Goal: Task Accomplishment & Management: Complete application form

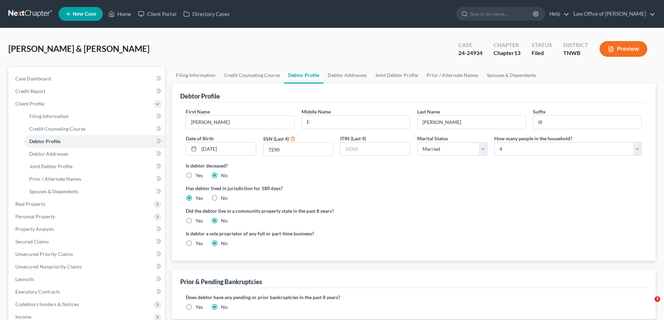
select select "1"
select select "3"
click at [127, 14] on link "Home" at bounding box center [120, 14] width 30 height 13
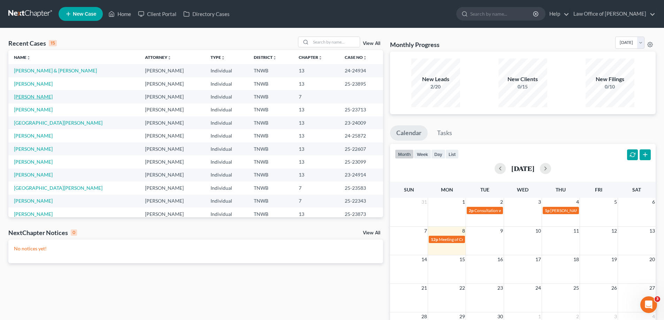
click at [35, 95] on link "[PERSON_NAME]" at bounding box center [33, 97] width 39 height 6
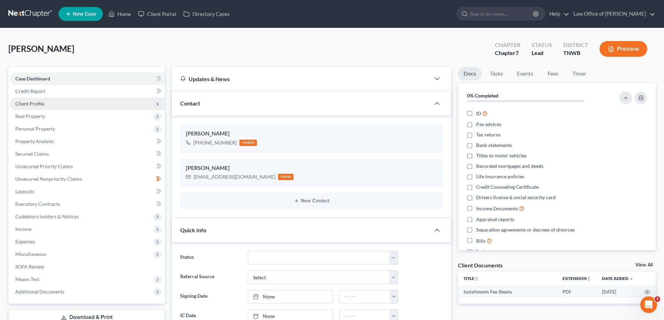
click at [32, 102] on span "Client Profile" at bounding box center [29, 104] width 29 height 6
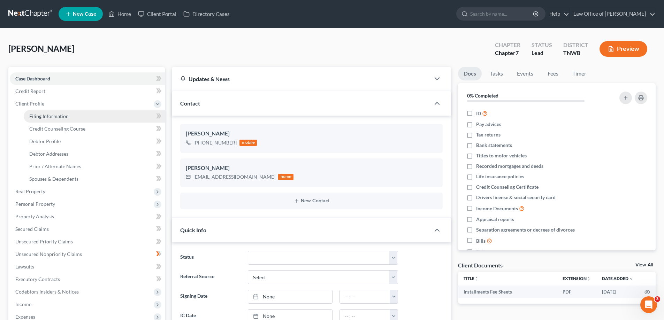
click at [38, 116] on span "Filing Information" at bounding box center [48, 116] width 39 height 6
select select "1"
select select "0"
select select "76"
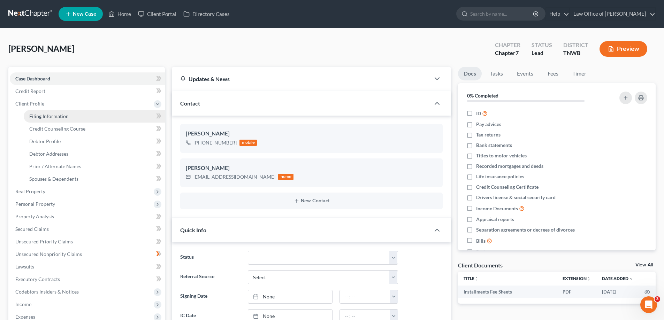
select select "0"
select select "44"
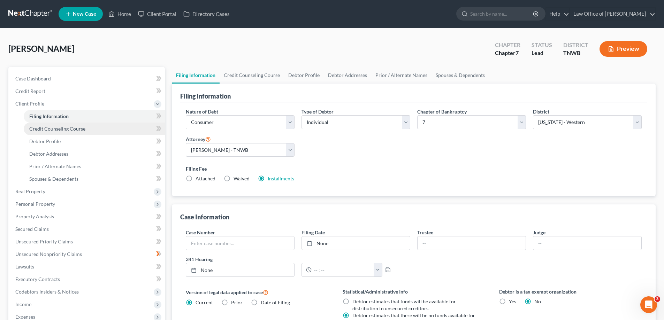
click at [75, 128] on span "Credit Counseling Course" at bounding box center [57, 129] width 56 height 6
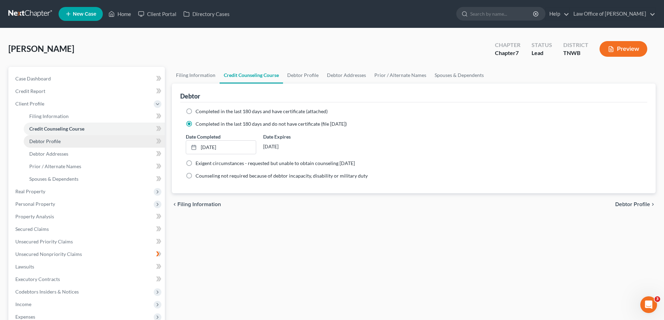
click at [52, 143] on span "Debtor Profile" at bounding box center [44, 141] width 31 height 6
select select "0"
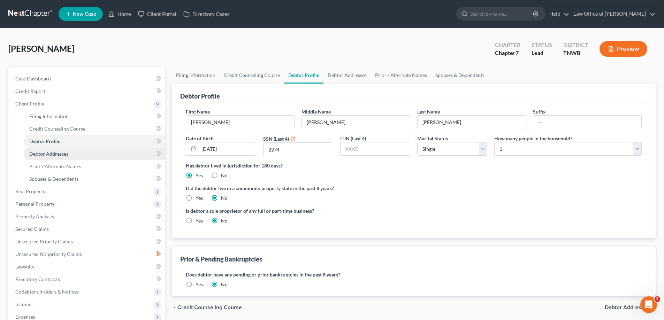
click at [52, 155] on span "Debtor Addresses" at bounding box center [48, 154] width 39 height 6
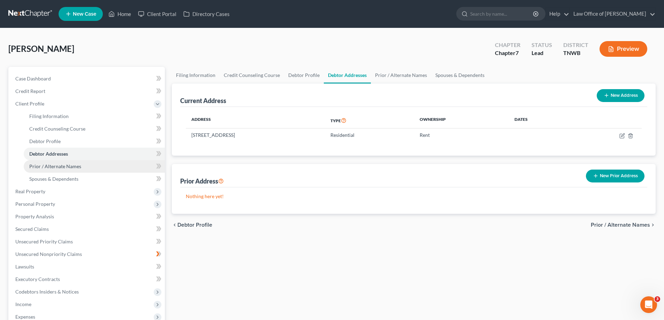
click at [56, 166] on span "Prior / Alternate Names" at bounding box center [55, 166] width 52 height 6
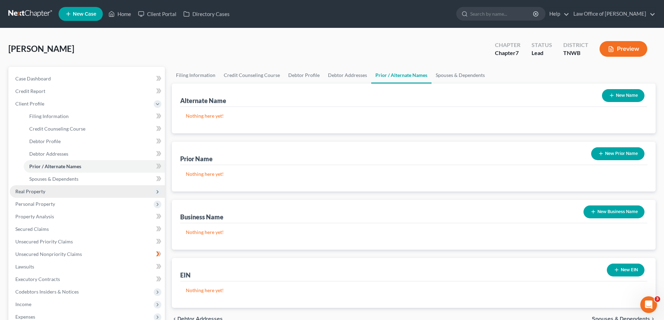
click at [31, 193] on span "Real Property" at bounding box center [30, 192] width 30 height 6
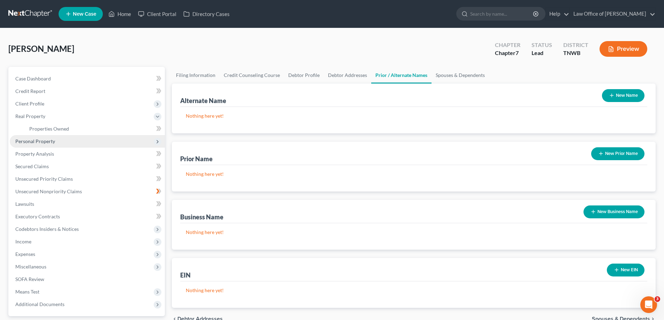
click at [36, 140] on span "Personal Property" at bounding box center [35, 141] width 40 height 6
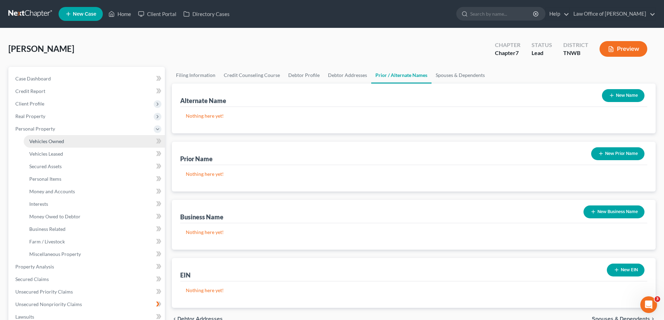
click at [41, 144] on link "Vehicles Owned" at bounding box center [94, 141] width 141 height 13
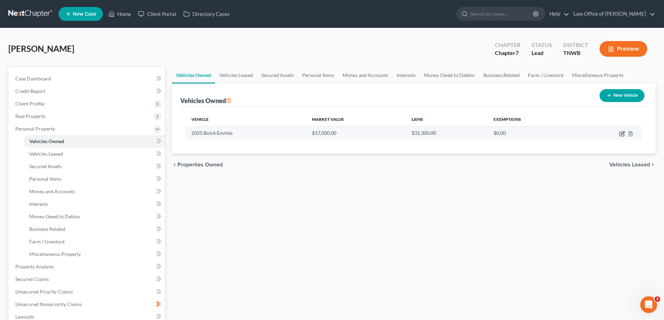
click at [620, 131] on icon "button" at bounding box center [622, 134] width 6 height 6
select select "0"
select select "1"
select select "2"
select select "0"
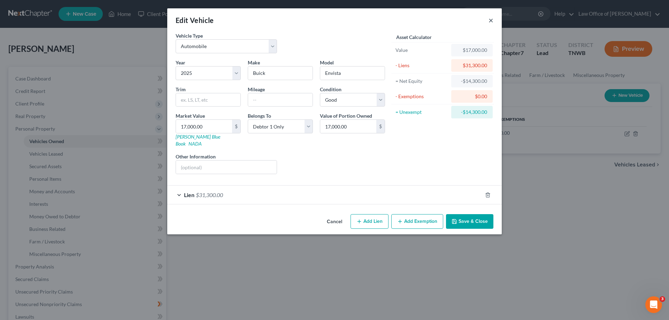
click at [491, 22] on button "×" at bounding box center [491, 20] width 5 height 8
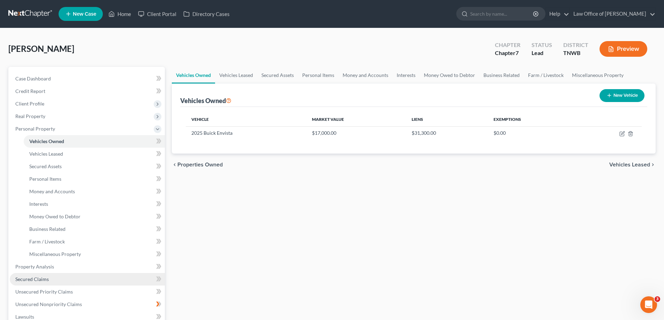
click at [46, 280] on span "Secured Claims" at bounding box center [31, 279] width 33 height 6
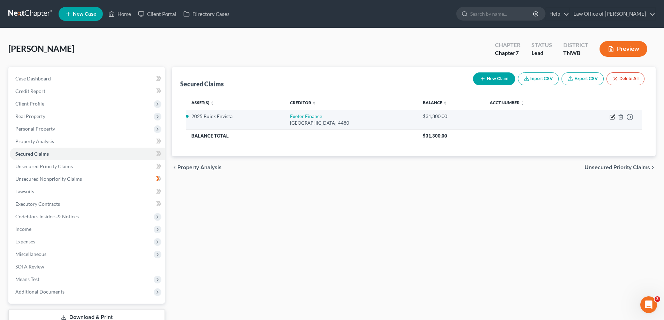
click at [612, 117] on icon "button" at bounding box center [612, 116] width 3 height 3
select select "45"
select select "2"
select select "0"
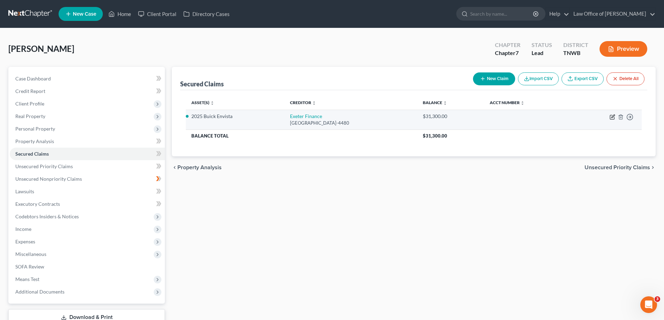
select select "0"
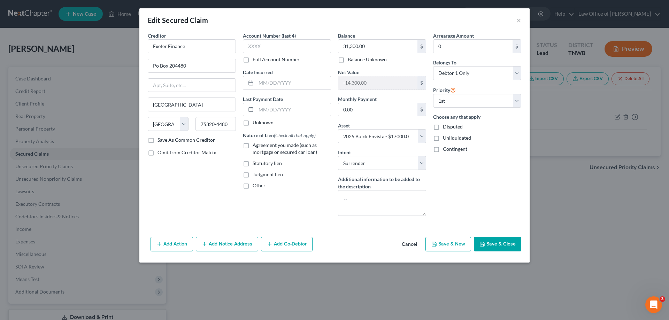
click at [506, 243] on button "Save & Close" at bounding box center [497, 244] width 47 height 15
select select
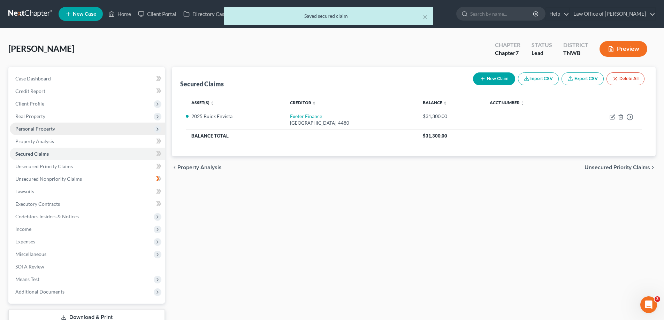
click at [37, 128] on span "Personal Property" at bounding box center [35, 129] width 40 height 6
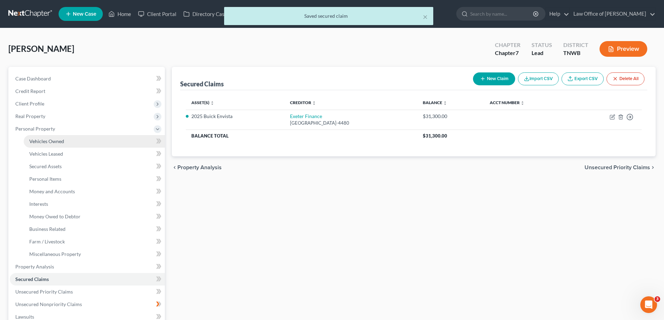
click at [49, 139] on span "Vehicles Owned" at bounding box center [46, 141] width 35 height 6
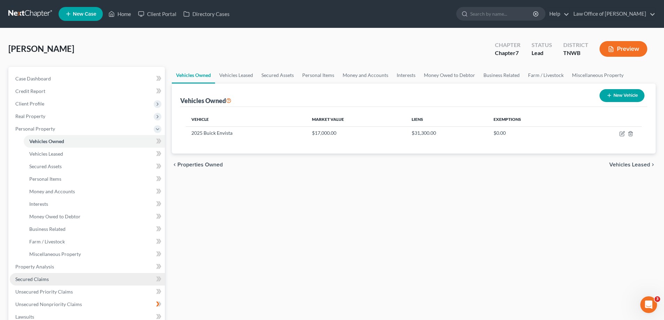
click at [45, 279] on span "Secured Claims" at bounding box center [31, 279] width 33 height 6
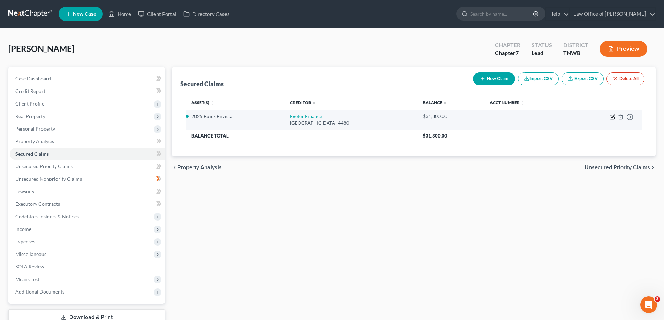
click at [613, 118] on icon "button" at bounding box center [613, 117] width 6 height 6
select select "45"
select select "2"
select select "0"
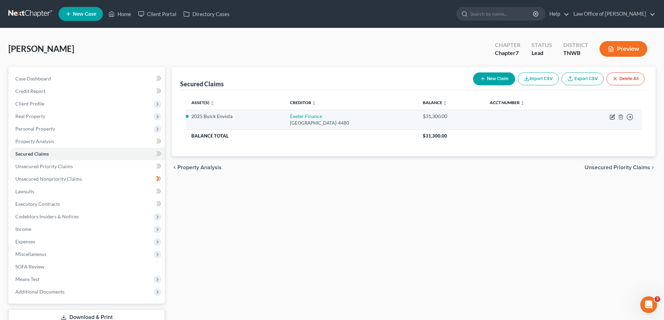
select select "0"
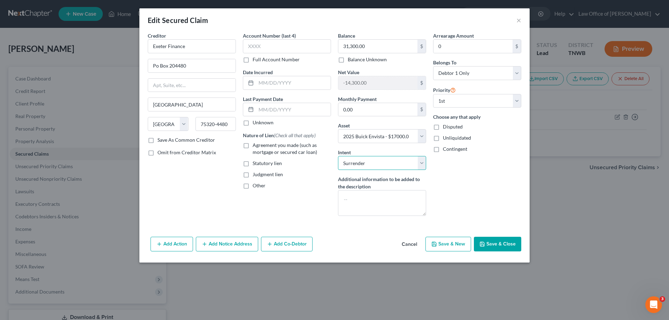
click at [423, 164] on select "Select Surrender Redeem Reaffirm Avoid Other" at bounding box center [382, 163] width 88 height 14
click at [338, 156] on select "Select Surrender Redeem Reaffirm Avoid Other" at bounding box center [382, 163] width 88 height 14
click at [253, 146] on label "Agreement you made (such as mortgage or secured car loan)" at bounding box center [292, 149] width 78 height 14
click at [255, 146] on input "Agreement you made (such as mortgage or secured car loan)" at bounding box center [257, 144] width 5 height 5
checkbox input "true"
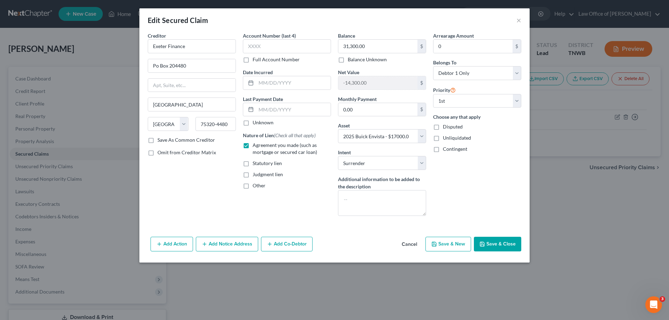
click at [496, 244] on button "Save & Close" at bounding box center [497, 244] width 47 height 15
select select "2"
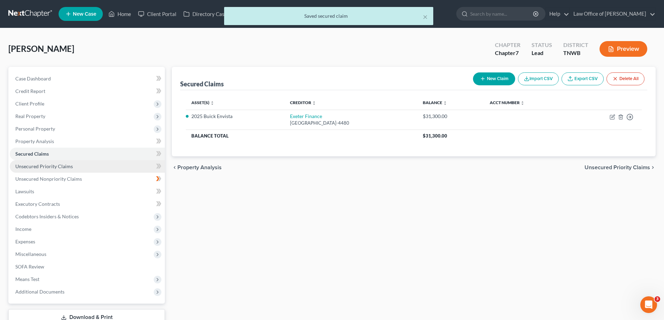
click at [58, 167] on span "Unsecured Priority Claims" at bounding box center [44, 166] width 58 height 6
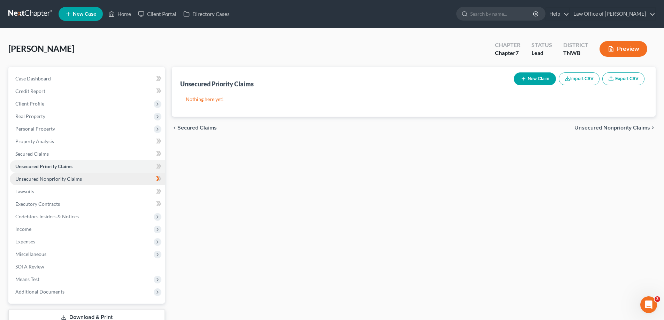
click at [64, 180] on span "Unsecured Nonpriority Claims" at bounding box center [48, 179] width 67 height 6
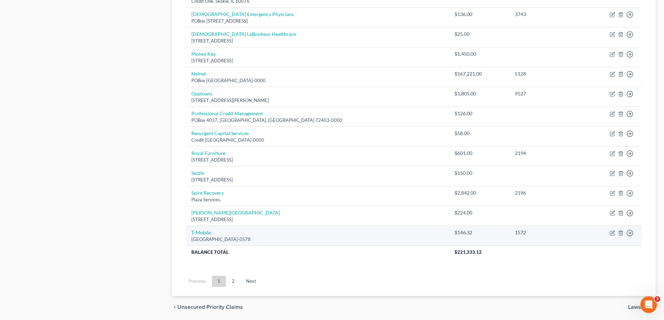
scroll to position [484, 0]
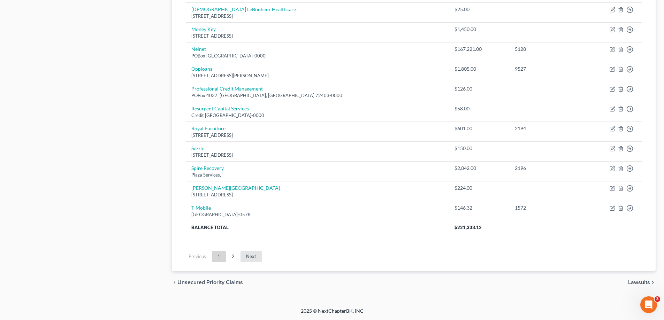
click at [252, 256] on link "Next" at bounding box center [250, 256] width 21 height 11
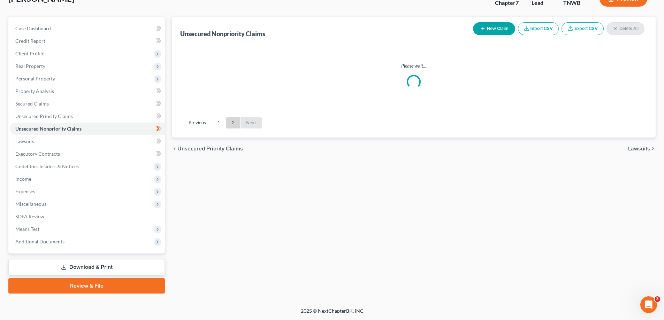
scroll to position [50, 0]
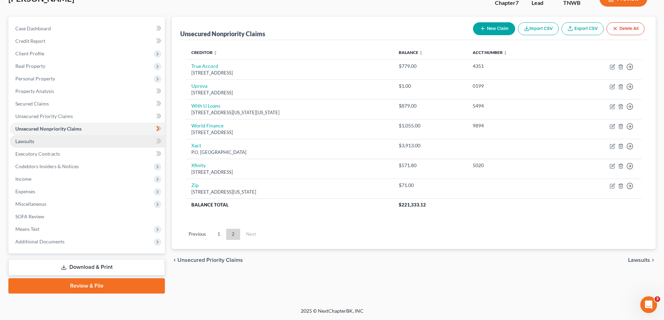
click at [23, 142] on span "Lawsuits" at bounding box center [24, 141] width 19 height 6
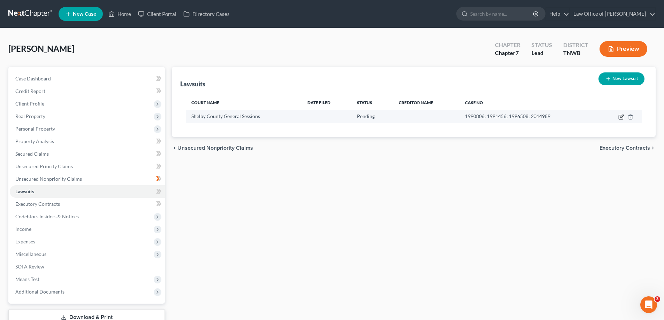
click at [623, 117] on icon "button" at bounding box center [621, 117] width 6 height 6
select select "44"
select select "0"
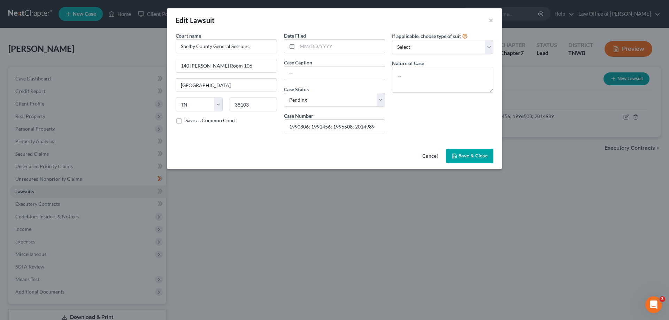
click at [468, 154] on span "Save & Close" at bounding box center [473, 156] width 29 height 6
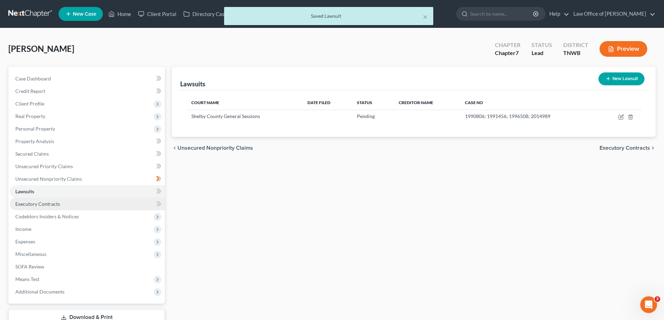
click at [42, 204] on span "Executory Contracts" at bounding box center [37, 204] width 45 height 6
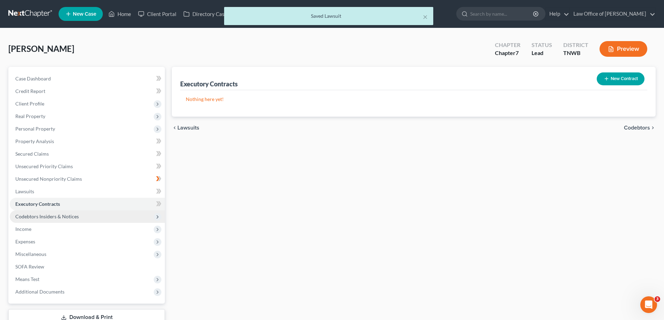
click at [53, 216] on span "Codebtors Insiders & Notices" at bounding box center [46, 217] width 63 height 6
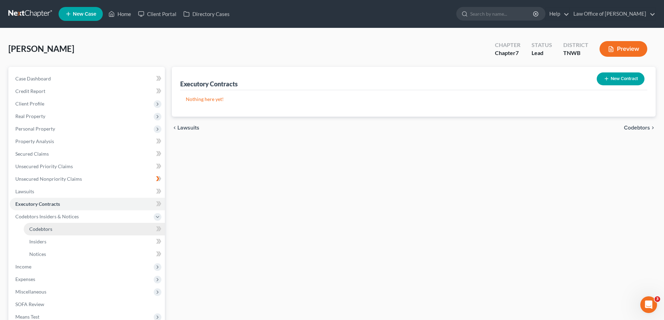
click at [45, 229] on span "Codebtors" at bounding box center [40, 229] width 23 height 6
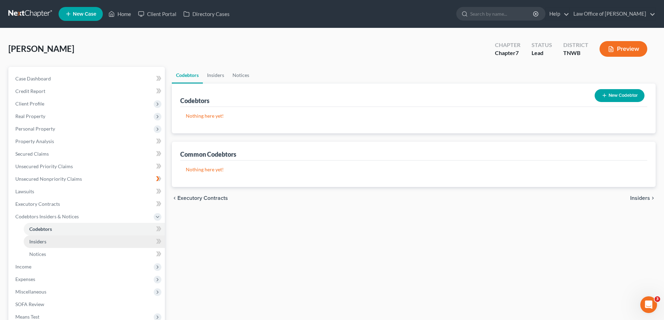
click at [43, 242] on span "Insiders" at bounding box center [37, 242] width 17 height 6
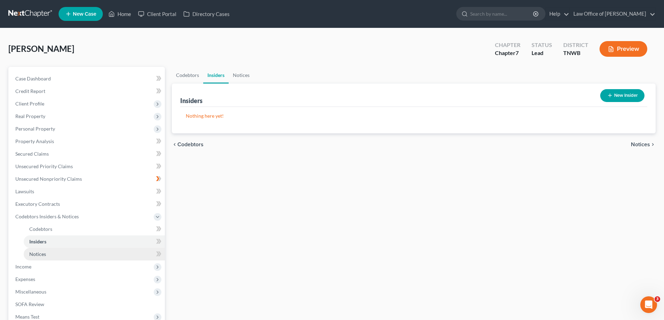
click at [44, 254] on span "Notices" at bounding box center [37, 254] width 17 height 6
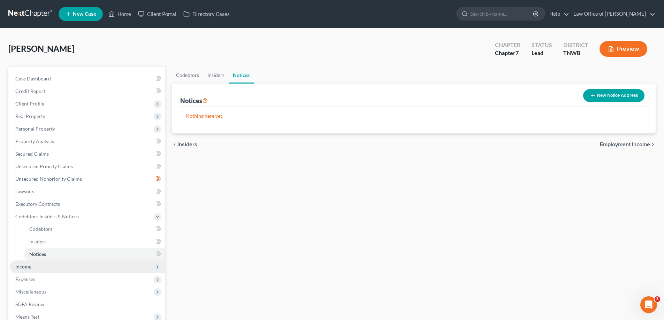
click at [27, 269] on span "Income" at bounding box center [87, 267] width 155 height 13
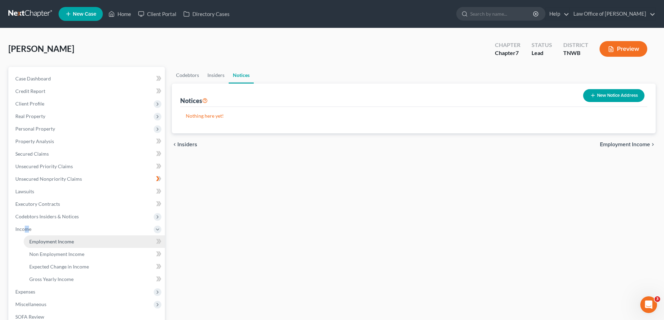
click at [38, 242] on span "Employment Income" at bounding box center [51, 242] width 45 height 6
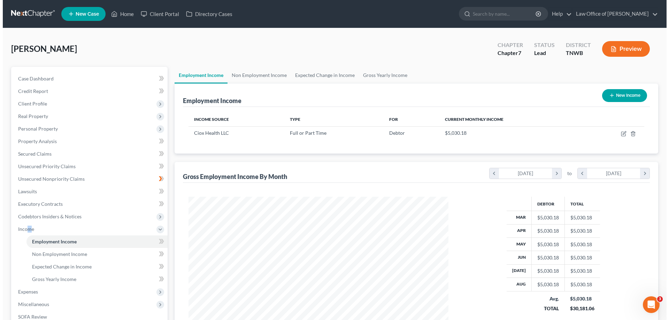
scroll to position [130, 274]
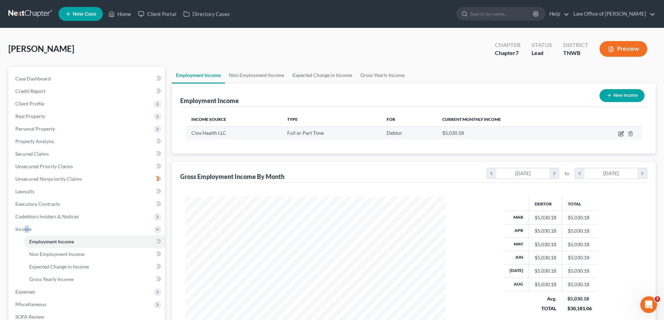
click at [621, 133] on icon "button" at bounding box center [621, 132] width 3 height 3
select select "0"
select select "3"
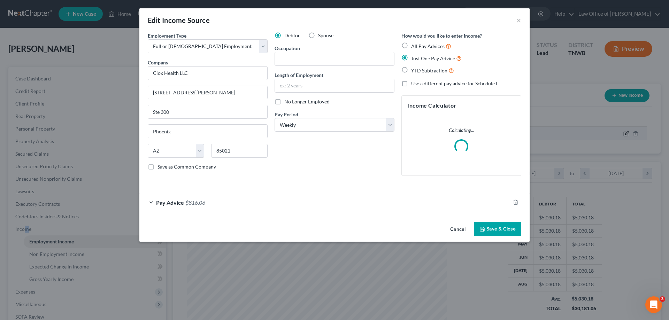
scroll to position [131, 276]
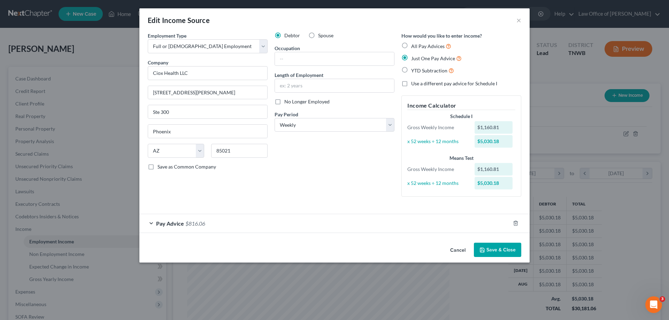
click at [152, 223] on div "Pay Advice $816.06" at bounding box center [324, 223] width 371 height 18
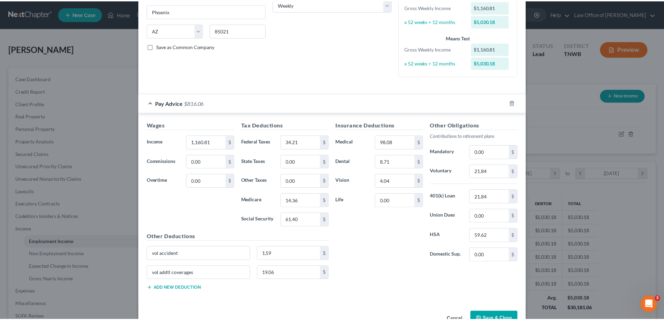
scroll to position [139, 0]
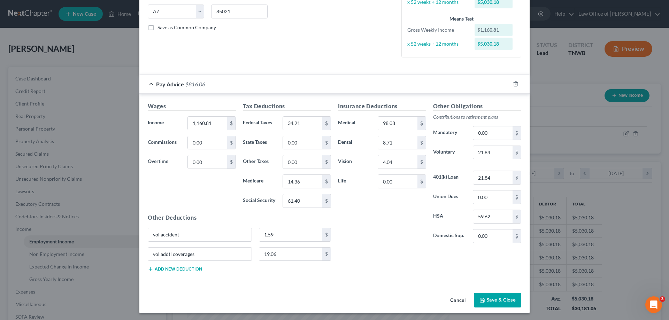
click at [495, 301] on button "Save & Close" at bounding box center [497, 300] width 47 height 15
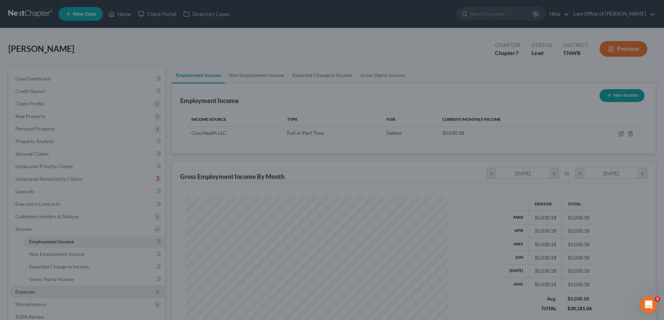
scroll to position [348360, 348216]
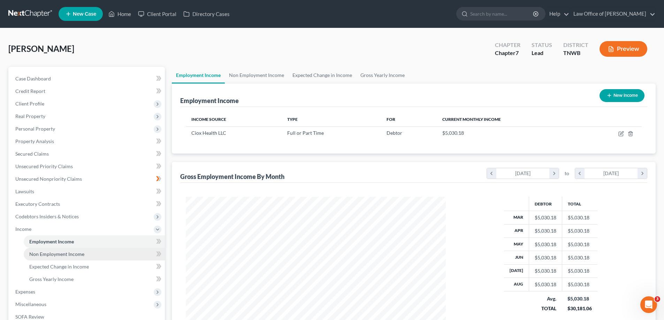
click at [56, 251] on span "Non Employment Income" at bounding box center [56, 254] width 55 height 6
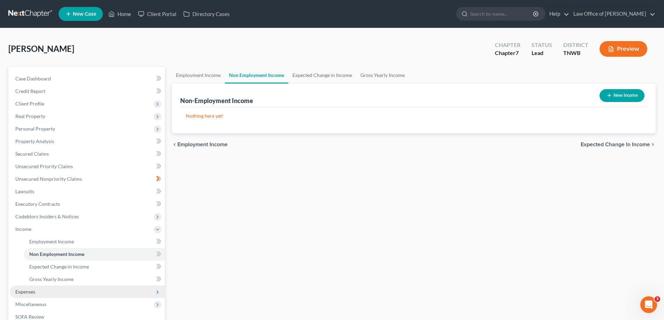
click at [26, 291] on span "Expenses" at bounding box center [25, 292] width 20 height 6
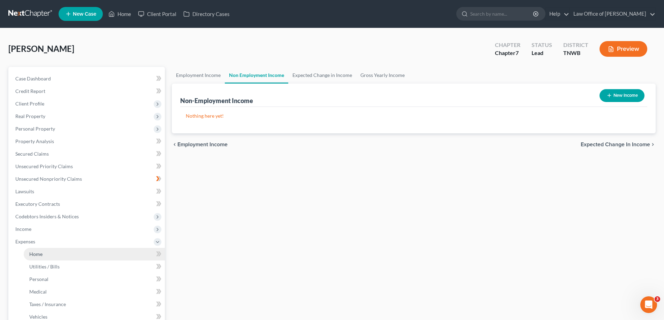
click at [33, 254] on span "Home" at bounding box center [35, 254] width 13 height 6
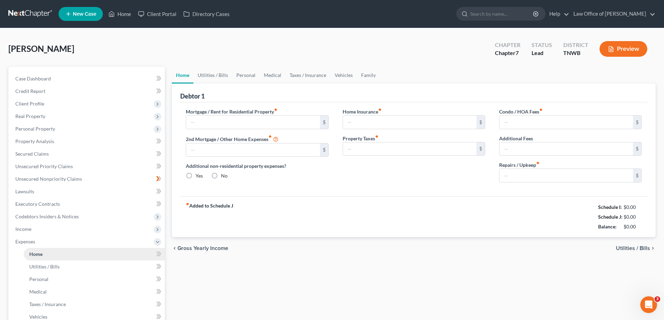
type input "725.00"
type input "0.00"
radio input "true"
type input "35.00"
type input "0.00"
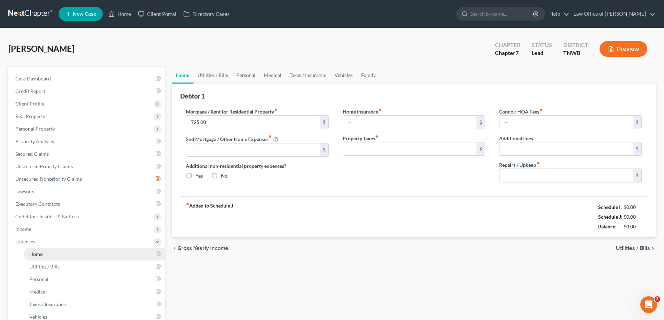
type input "0.00"
click at [206, 76] on link "Utilities / Bills" at bounding box center [212, 75] width 39 height 17
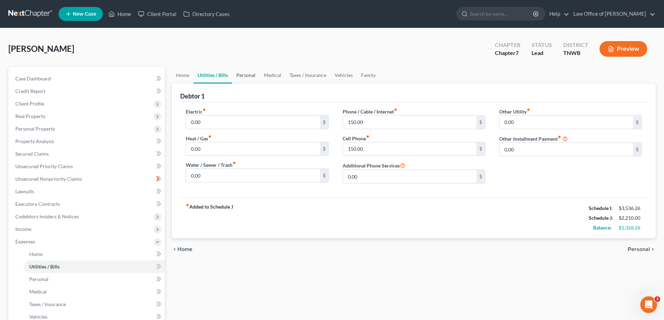
click at [244, 75] on link "Personal" at bounding box center [246, 75] width 28 height 17
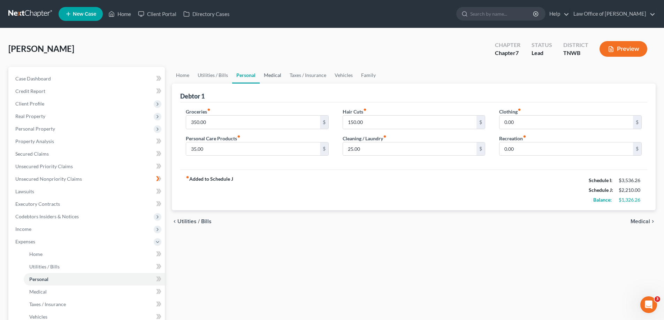
click at [267, 75] on link "Medical" at bounding box center [273, 75] width 26 height 17
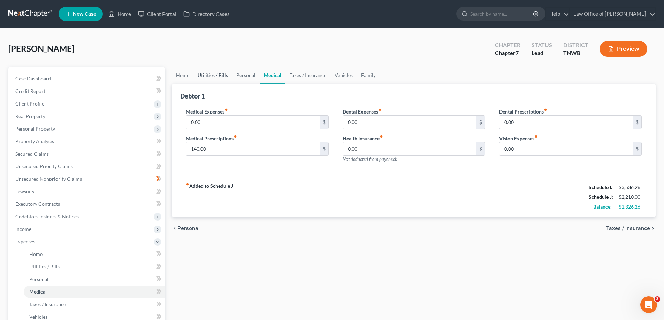
click at [213, 75] on link "Utilities / Bills" at bounding box center [212, 75] width 39 height 17
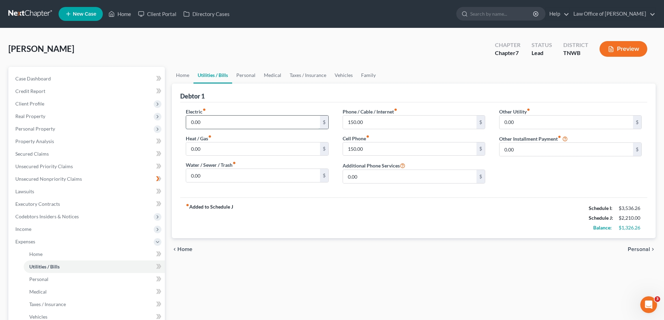
click at [212, 126] on input "0.00" at bounding box center [252, 122] width 133 height 13
type input "250.00"
click at [272, 75] on link "Medical" at bounding box center [273, 75] width 26 height 17
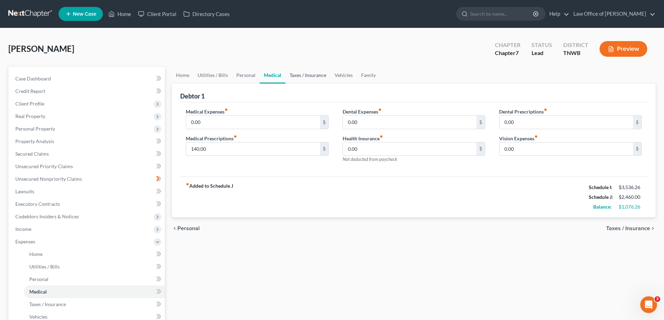
click at [297, 75] on link "Taxes / Insurance" at bounding box center [307, 75] width 45 height 17
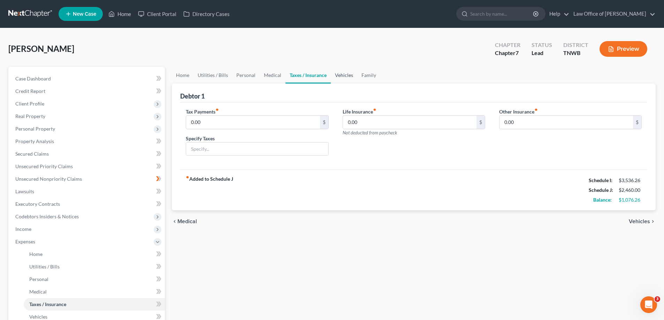
click at [345, 73] on link "Vehicles" at bounding box center [344, 75] width 26 height 17
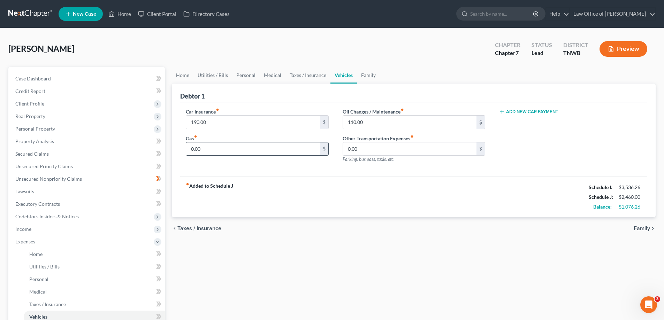
click at [220, 151] on input "0.00" at bounding box center [252, 149] width 133 height 13
type input "250.00"
click at [369, 74] on link "Family" at bounding box center [368, 75] width 23 height 17
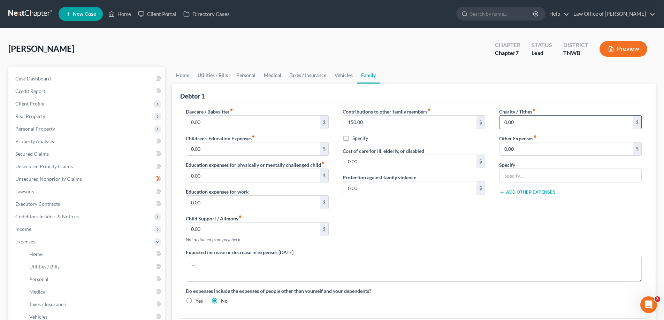
click at [539, 126] on input "0.00" at bounding box center [565, 122] width 133 height 13
type input "200.00"
click at [346, 72] on link "Vehicles" at bounding box center [343, 75] width 26 height 17
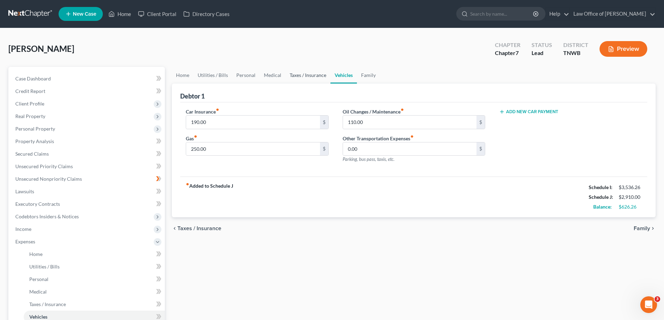
click at [302, 75] on link "Taxes / Insurance" at bounding box center [307, 75] width 45 height 17
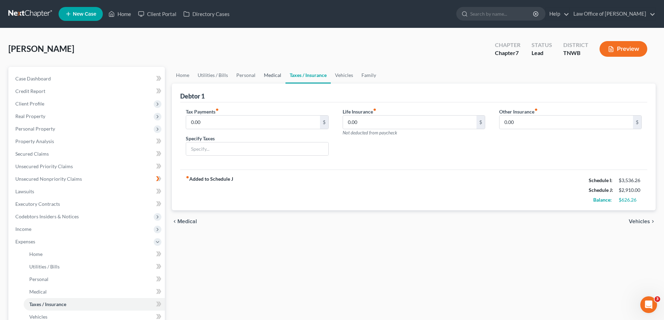
click at [271, 76] on link "Medical" at bounding box center [273, 75] width 26 height 17
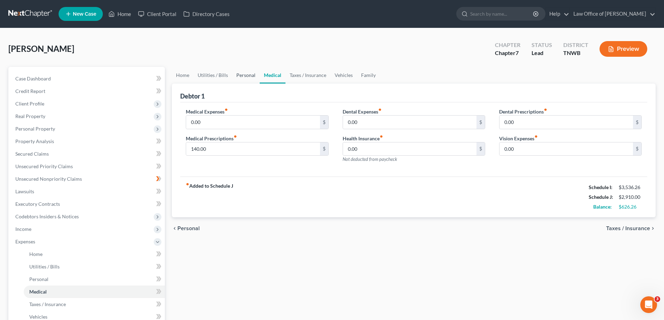
click at [246, 76] on link "Personal" at bounding box center [246, 75] width 28 height 17
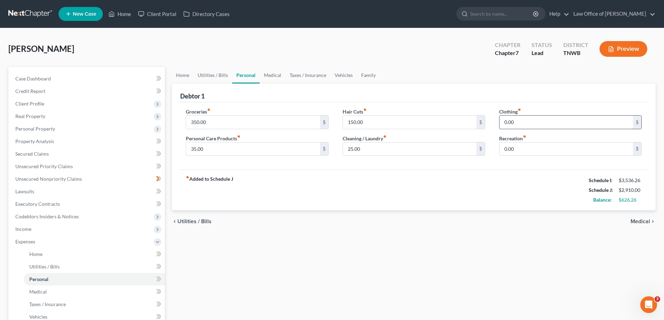
click at [539, 123] on input "0.00" at bounding box center [565, 122] width 133 height 13
type input "75.00"
click at [225, 150] on input "35.00" at bounding box center [252, 149] width 133 height 13
type input "50.00"
click at [517, 148] on input "0.00" at bounding box center [565, 149] width 133 height 13
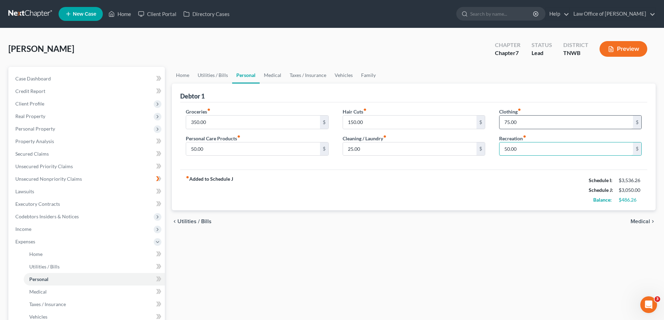
type input "50.00"
click at [520, 122] on input "75.00" at bounding box center [565, 122] width 133 height 13
type input "100.00"
click at [366, 148] on input "25.00" at bounding box center [409, 149] width 133 height 13
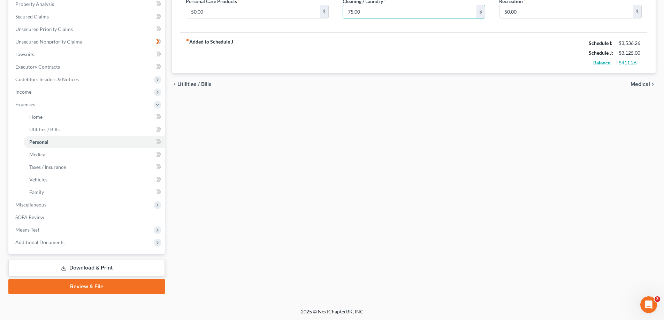
scroll to position [138, 0]
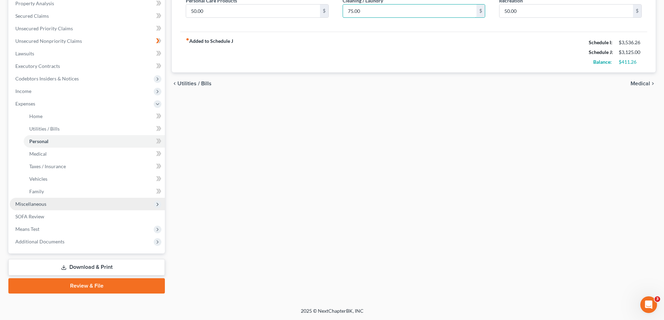
type input "75.00"
click at [31, 201] on span "Miscellaneous" at bounding box center [30, 204] width 31 height 6
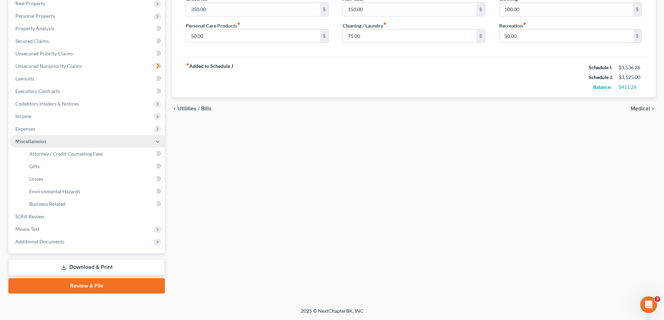
scroll to position [113, 0]
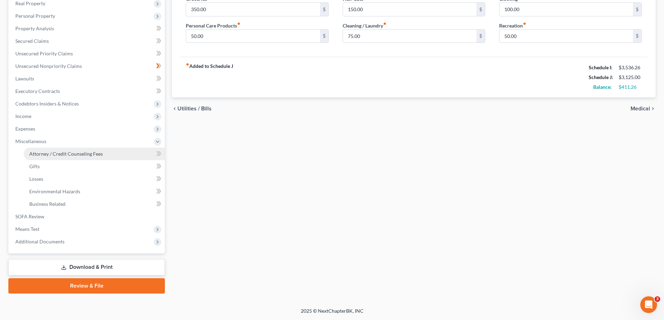
click at [47, 155] on span "Attorney / Credit Counseling Fees" at bounding box center [66, 154] width 74 height 6
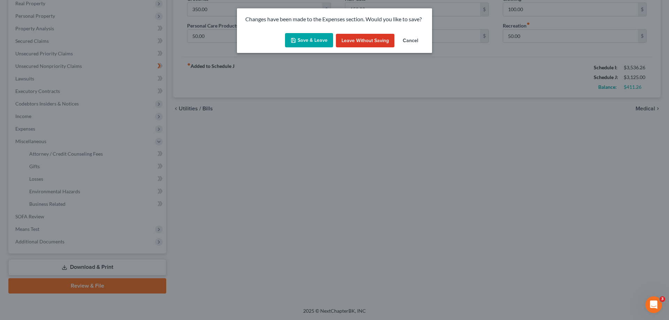
click at [319, 36] on button "Save & Leave" at bounding box center [309, 40] width 48 height 15
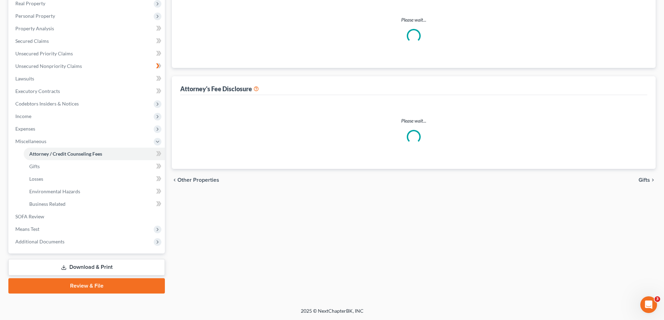
select select "0"
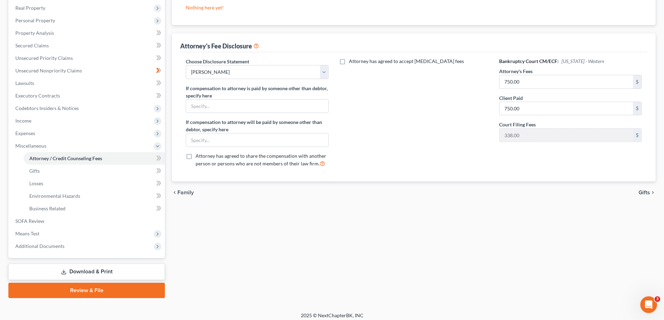
scroll to position [113, 0]
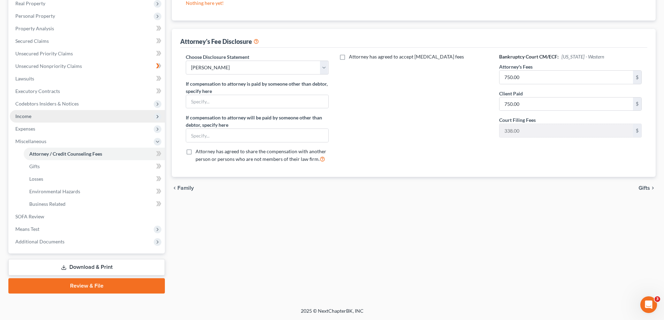
click at [22, 115] on span "Income" at bounding box center [23, 116] width 16 height 6
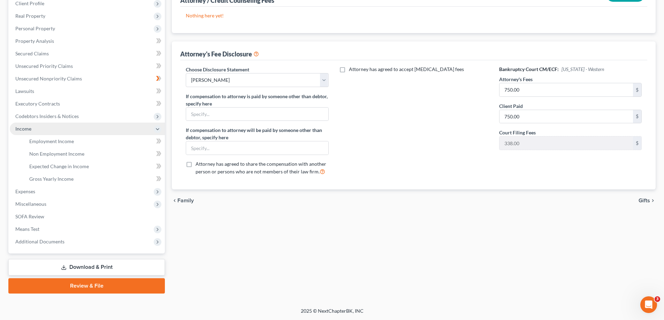
scroll to position [100, 0]
click at [61, 177] on span "Gross Yearly Income" at bounding box center [51, 179] width 44 height 6
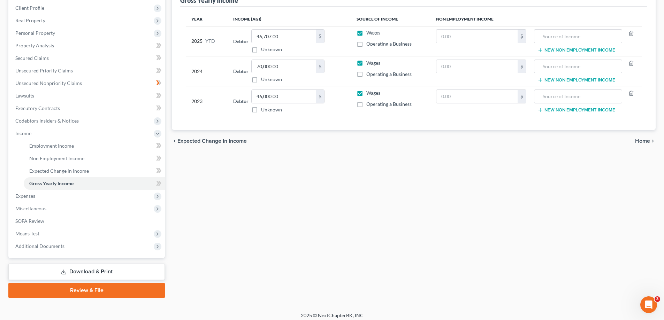
scroll to position [100, 0]
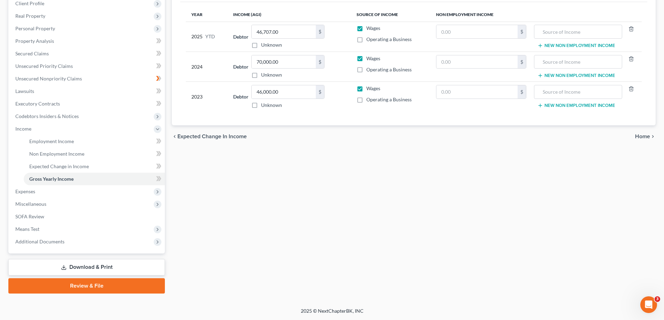
click at [105, 281] on link "Review & File" at bounding box center [86, 285] width 156 height 15
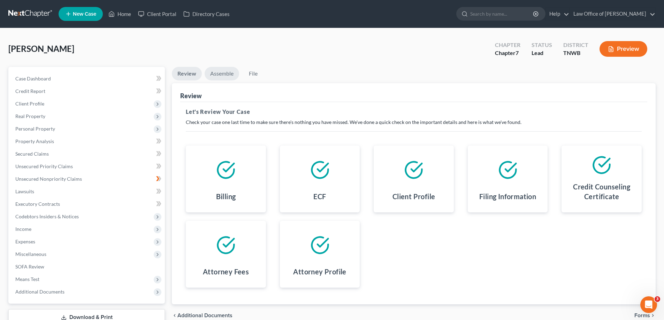
click at [224, 68] on link "Assemble" at bounding box center [222, 74] width 35 height 14
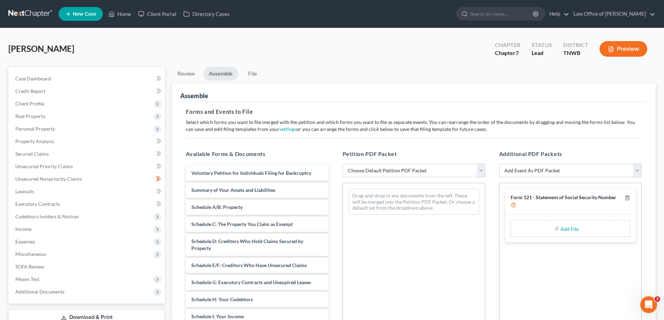
click at [480, 173] on select "Choose Default Petition PDF Packet Emergency Filing (Voluntary Petition and Cre…" at bounding box center [414, 171] width 143 height 14
select select "1"
click at [343, 164] on select "Choose Default Petition PDF Packet Emergency Filing (Voluntary Petition and Cre…" at bounding box center [414, 171] width 143 height 14
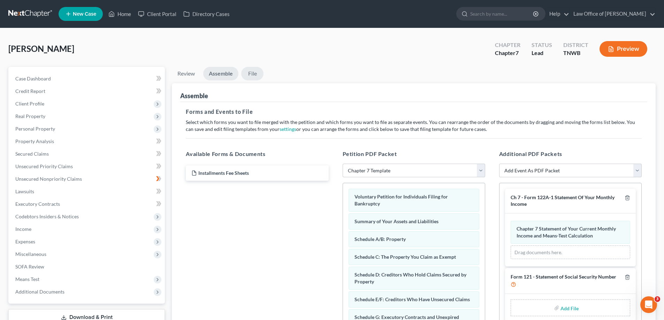
click at [253, 75] on link "File" at bounding box center [252, 74] width 22 height 14
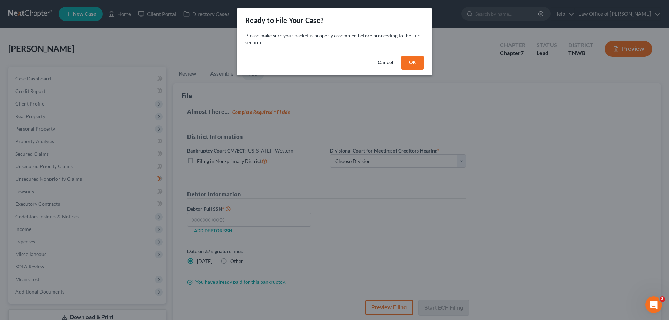
click at [408, 63] on button "OK" at bounding box center [412, 63] width 22 height 14
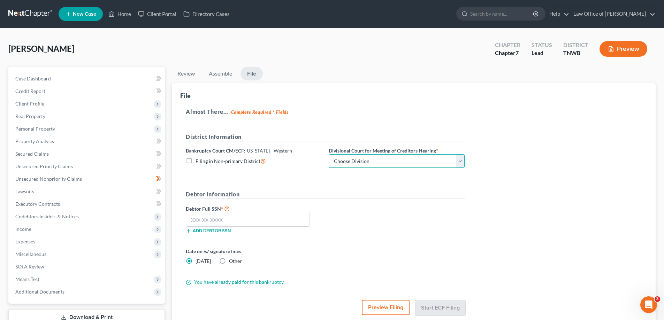
click at [463, 161] on select "Choose Division [PERSON_NAME] Memphis" at bounding box center [397, 161] width 136 height 14
select select "1"
click at [329, 154] on select "Choose Division [PERSON_NAME] Memphis" at bounding box center [397, 161] width 136 height 14
click at [273, 220] on input "text" at bounding box center [248, 220] width 124 height 14
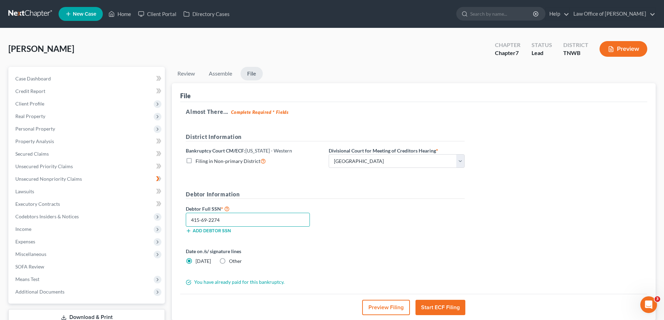
type input "415-69-2274"
click at [430, 306] on button "Start ECF Filing" at bounding box center [440, 307] width 50 height 15
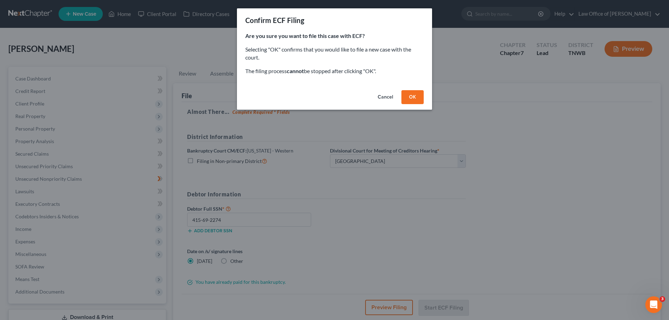
click at [413, 98] on button "OK" at bounding box center [412, 97] width 22 height 14
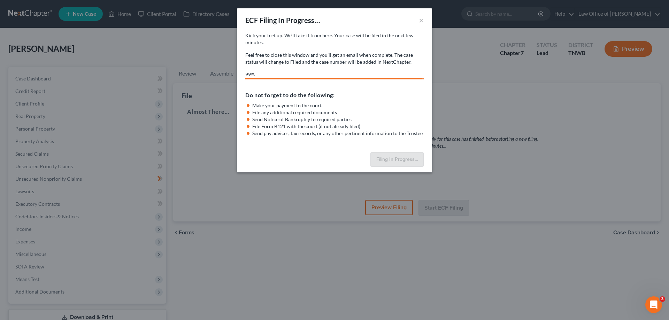
select select "1"
